Goal: Task Accomplishment & Management: Use online tool/utility

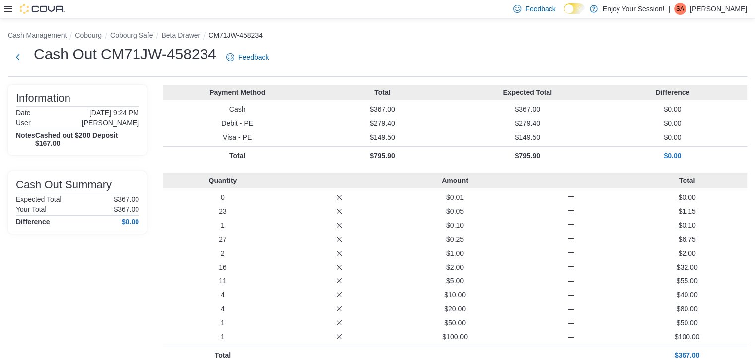
click at [2, 4] on div "Feedback Dark Mode Enjoy Your Session! | SA [PERSON_NAME]" at bounding box center [377, 9] width 755 height 18
click at [8, 8] on icon at bounding box center [8, 9] width 8 height 6
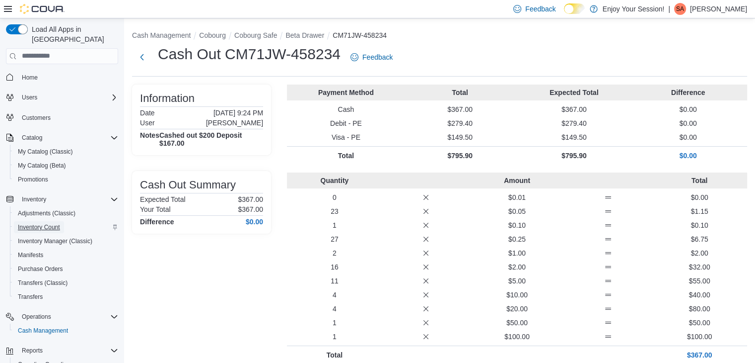
click at [62, 221] on link "Inventory Count" at bounding box center [39, 227] width 50 height 12
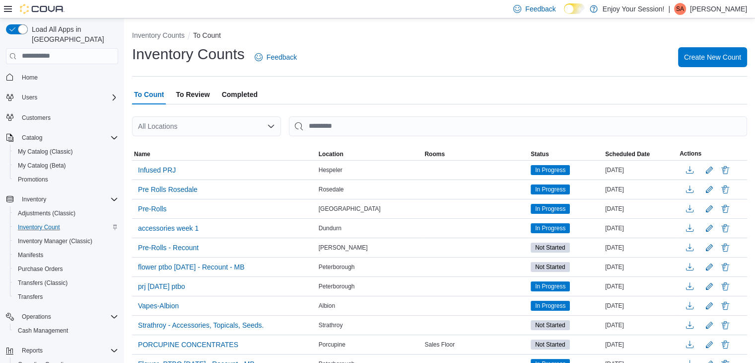
click at [197, 99] on span "To Review" at bounding box center [193, 94] width 34 height 20
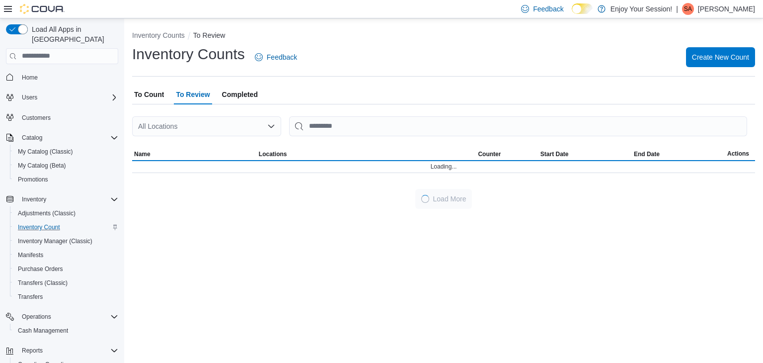
click at [274, 134] on div "All Locations" at bounding box center [206, 126] width 149 height 20
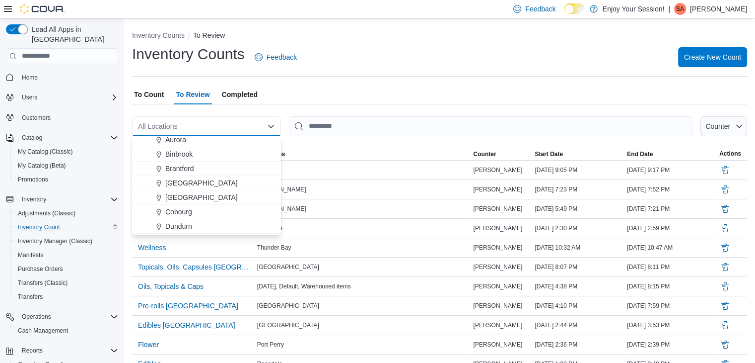
scroll to position [50, 0]
click at [179, 187] on button "Cobourg" at bounding box center [206, 194] width 149 height 14
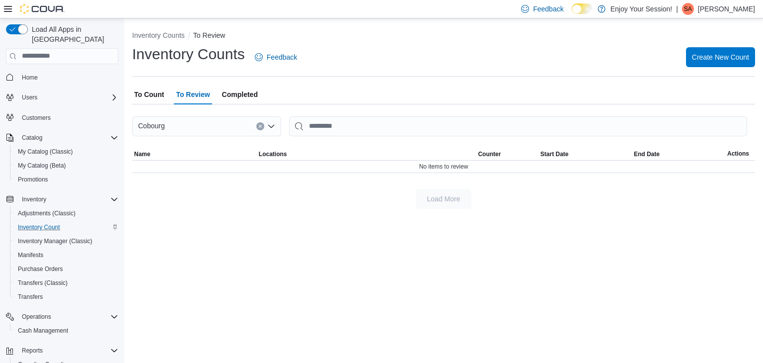
click at [145, 92] on span "To Count" at bounding box center [149, 94] width 30 height 20
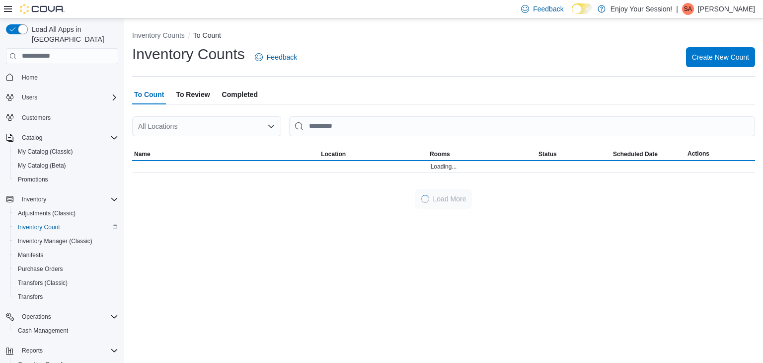
click at [251, 123] on div "All Locations" at bounding box center [206, 126] width 149 height 20
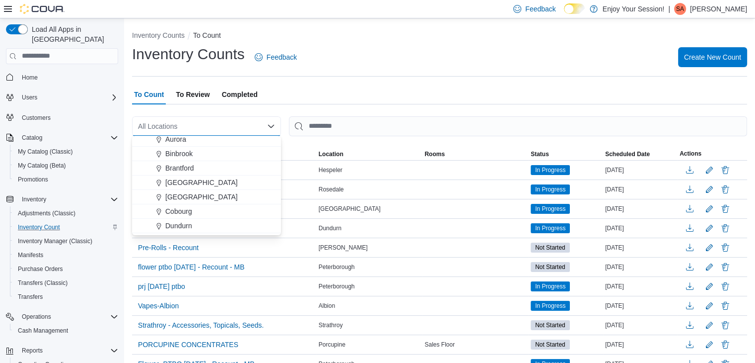
scroll to position [50, 0]
click at [188, 196] on span "Cobourg" at bounding box center [178, 194] width 27 height 10
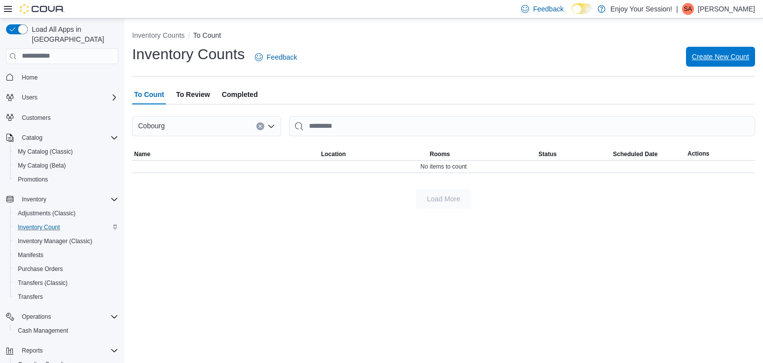
click at [723, 56] on span "Create New Count" at bounding box center [720, 57] width 57 height 10
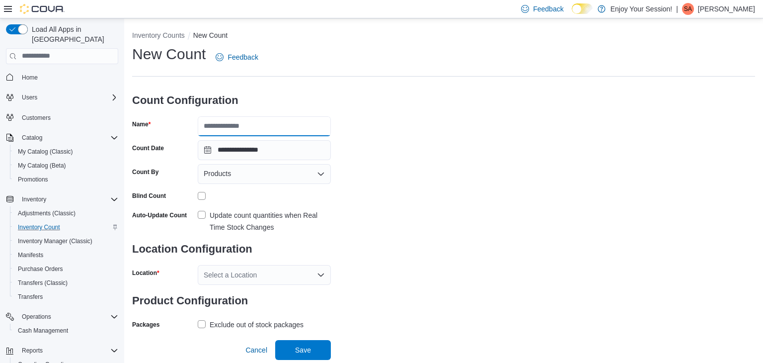
click at [248, 128] on input "Name" at bounding box center [264, 126] width 133 height 20
type input "*******"
click at [467, 255] on div "**********" at bounding box center [443, 188] width 623 height 288
click at [248, 183] on div "Products" at bounding box center [264, 174] width 133 height 20
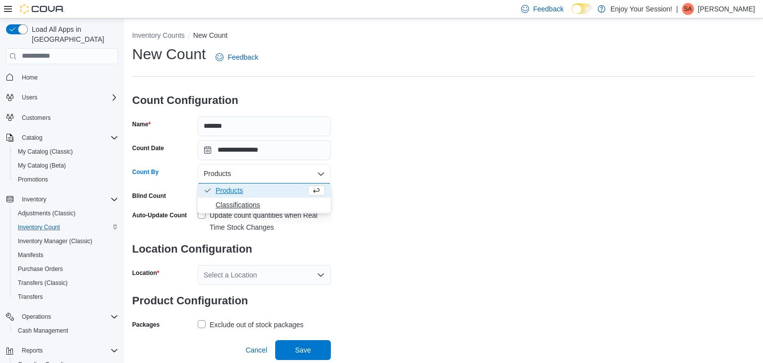
click at [233, 204] on span "Classifications" at bounding box center [270, 205] width 109 height 10
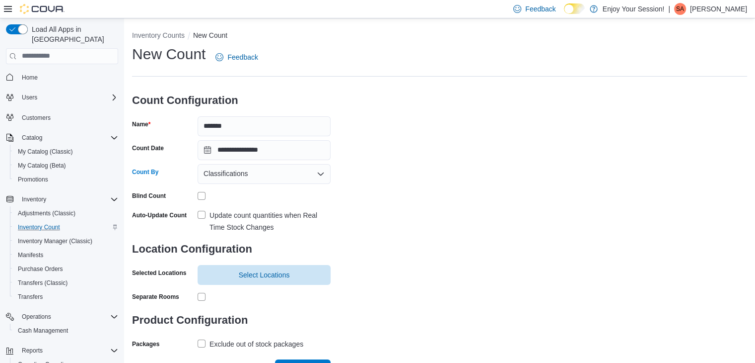
click at [199, 213] on label "Update count quantities when Real Time Stock Changes" at bounding box center [264, 221] width 133 height 24
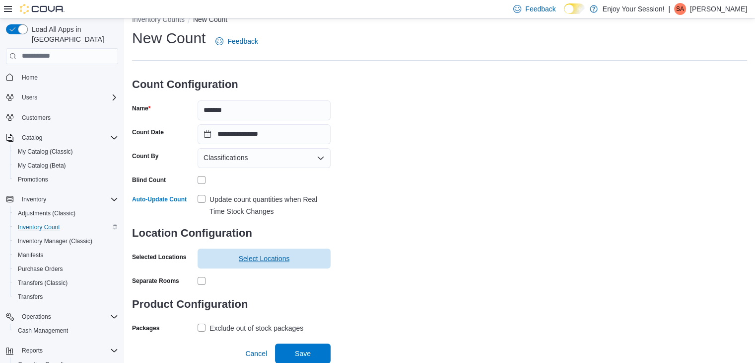
click at [257, 255] on span "Select Locations" at bounding box center [264, 258] width 51 height 10
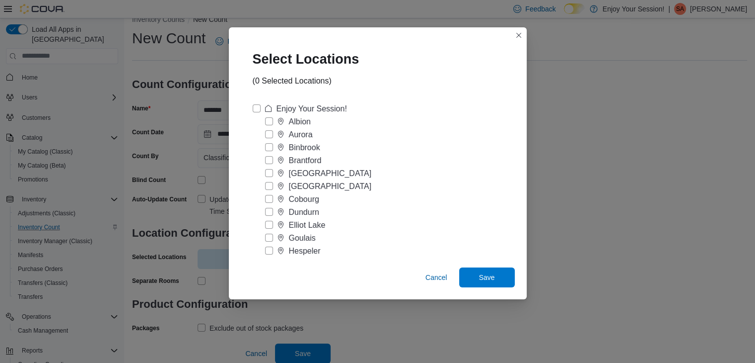
click at [271, 199] on label "Cobourg" at bounding box center [292, 199] width 54 height 12
click at [481, 273] on span "Save" at bounding box center [487, 277] width 16 height 10
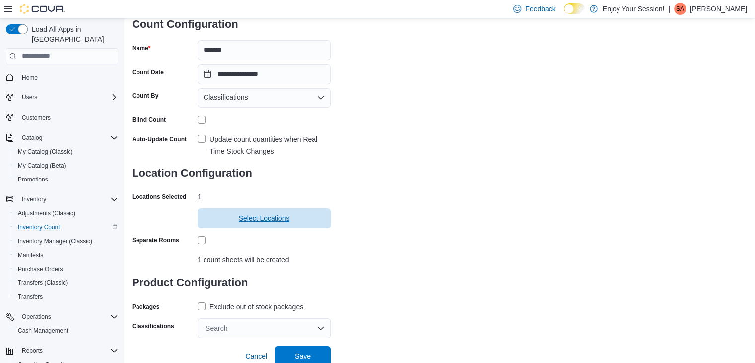
scroll to position [79, 0]
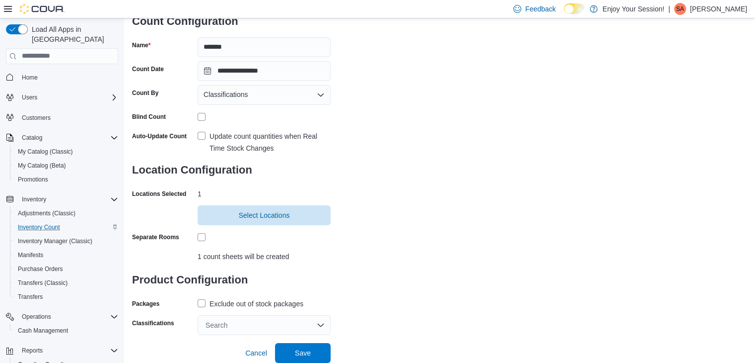
click at [201, 302] on label "Exclude out of stock packages" at bounding box center [251, 303] width 106 height 12
click at [292, 318] on div "Search" at bounding box center [264, 325] width 133 height 20
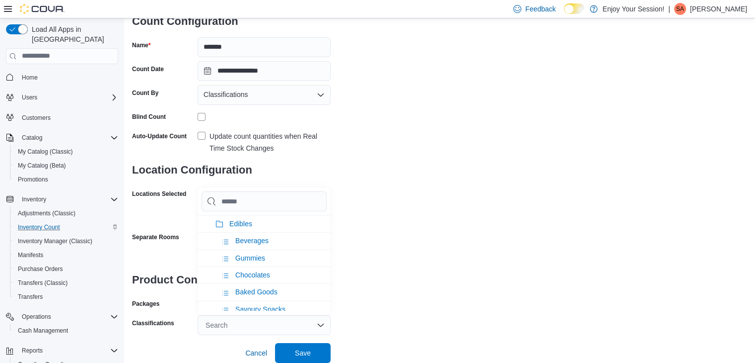
scroll to position [199, 0]
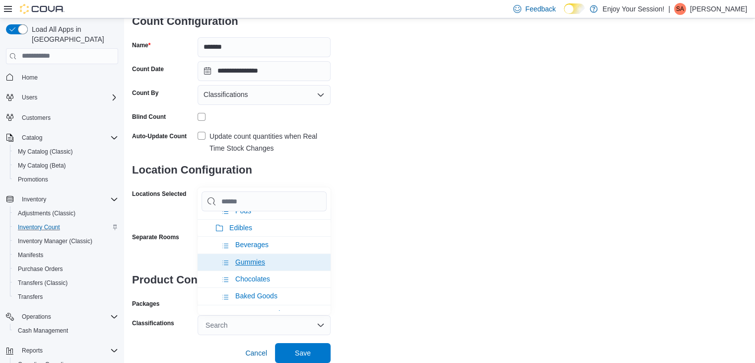
click at [258, 258] on span "Gummies" at bounding box center [250, 262] width 30 height 8
click at [258, 259] on span "Chocolates" at bounding box center [252, 262] width 35 height 8
click at [257, 259] on span "Baked Goods" at bounding box center [256, 262] width 42 height 8
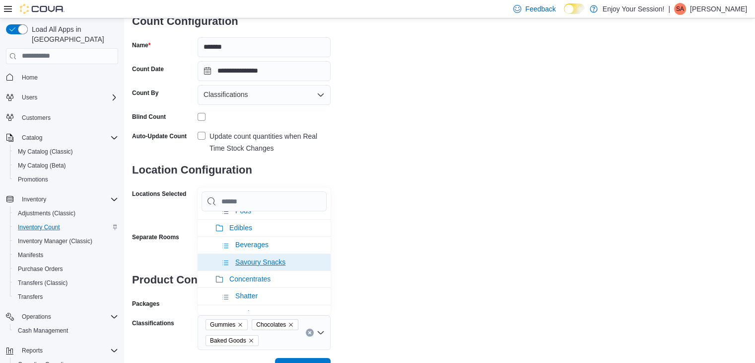
click at [262, 259] on span "Savoury Snacks" at bounding box center [260, 262] width 50 height 8
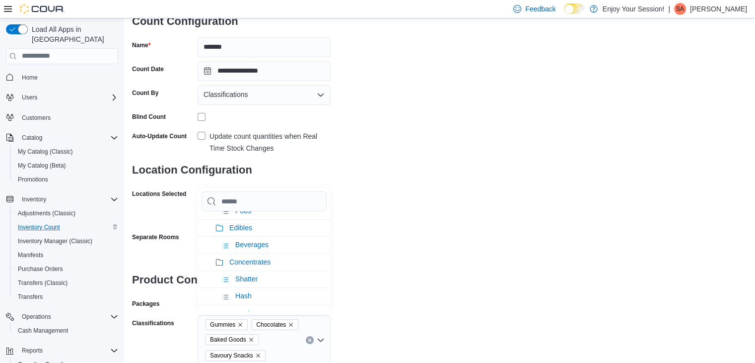
click at [403, 273] on div "**********" at bounding box center [439, 164] width 615 height 399
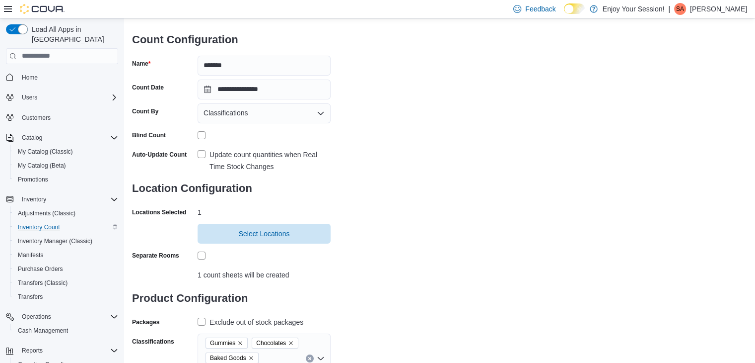
scroll to position [108, 0]
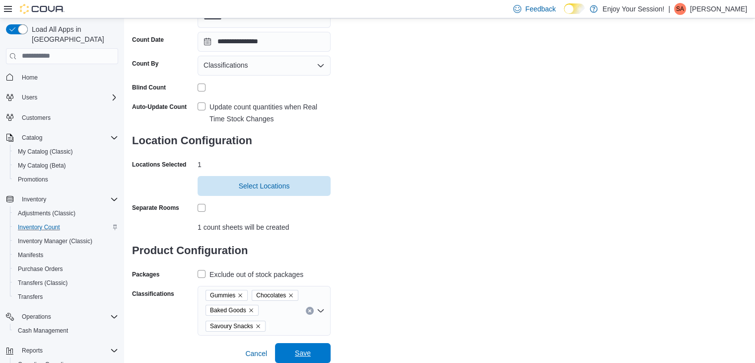
click at [301, 346] on span "Save" at bounding box center [303, 353] width 44 height 20
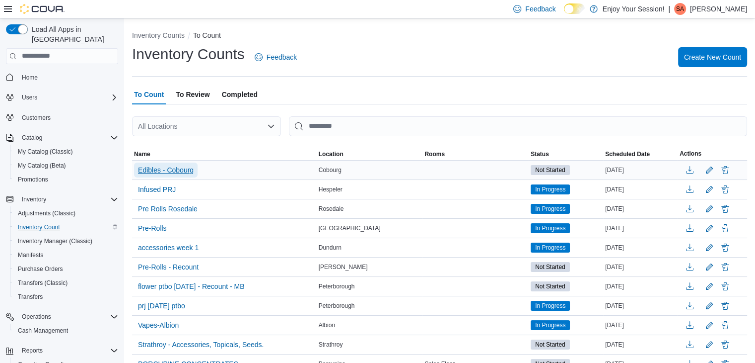
click at [162, 172] on span "Edibles - Cobourg" at bounding box center [166, 170] width 56 height 10
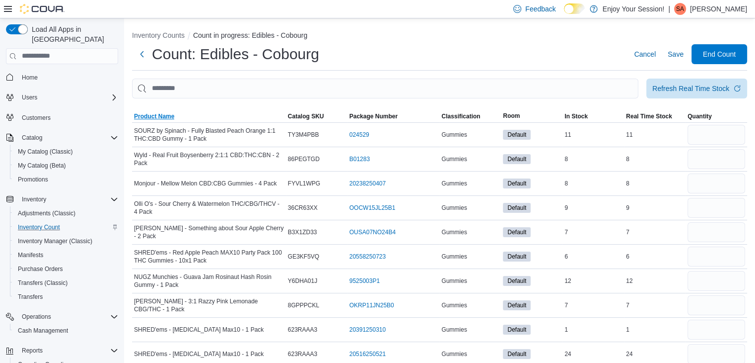
click at [177, 118] on span "Product Name" at bounding box center [209, 116] width 154 height 12
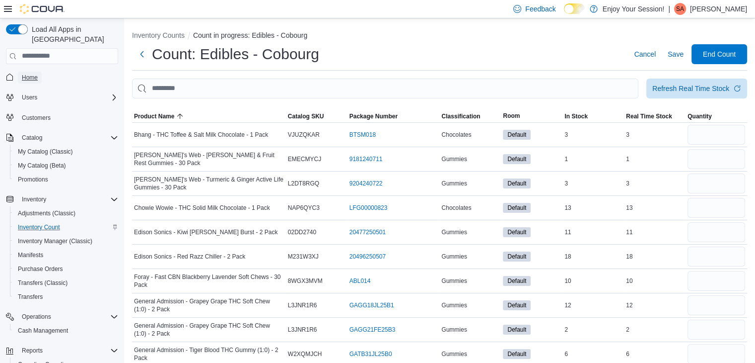
click at [24, 73] on span "Home" at bounding box center [30, 77] width 16 height 8
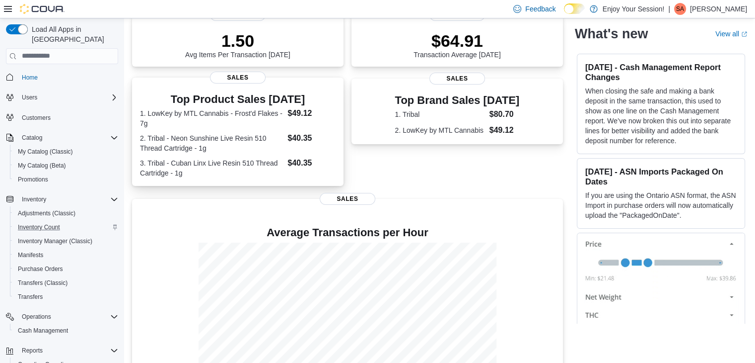
scroll to position [193, 0]
